Goal: Transaction & Acquisition: Obtain resource

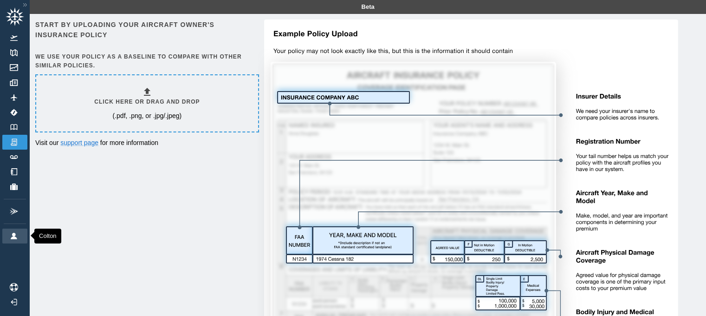
click at [11, 233] on img at bounding box center [14, 235] width 10 height 6
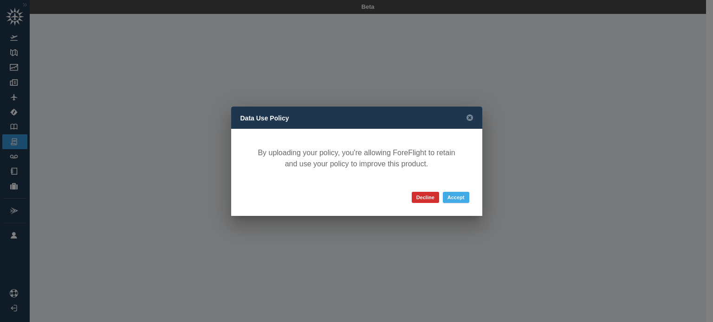
click at [459, 200] on button "Accept" at bounding box center [456, 197] width 26 height 11
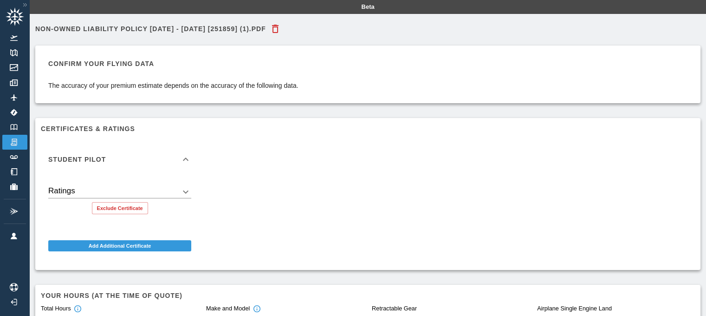
scroll to position [92, 0]
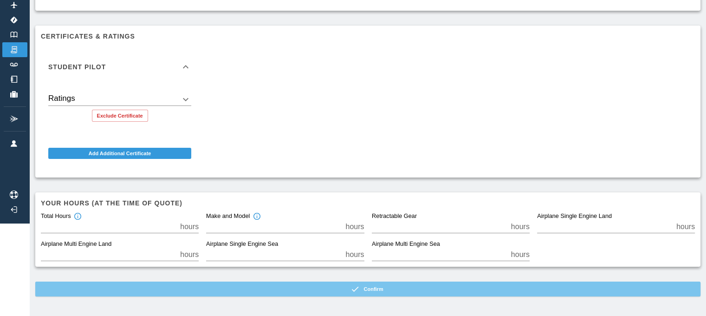
click at [366, 287] on button "Confirm" at bounding box center [367, 288] width 665 height 15
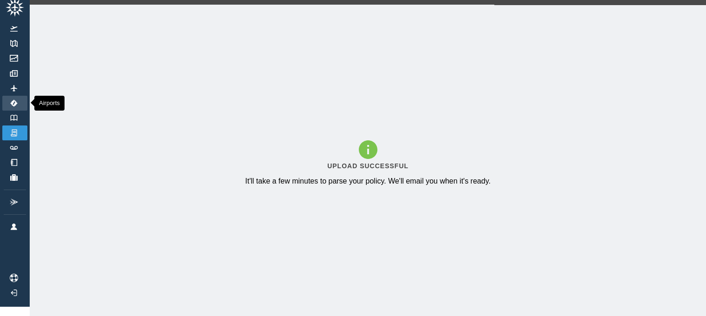
scroll to position [0, 0]
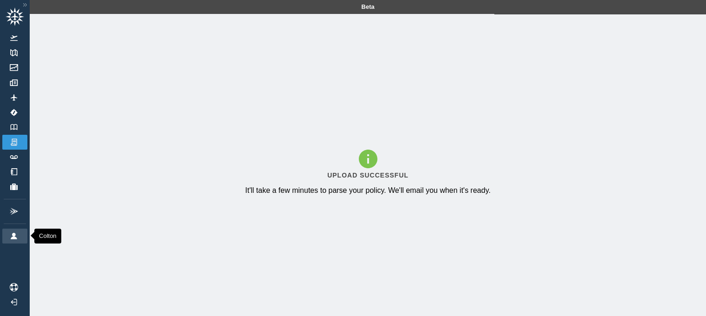
click at [14, 235] on img at bounding box center [14, 235] width 10 height 6
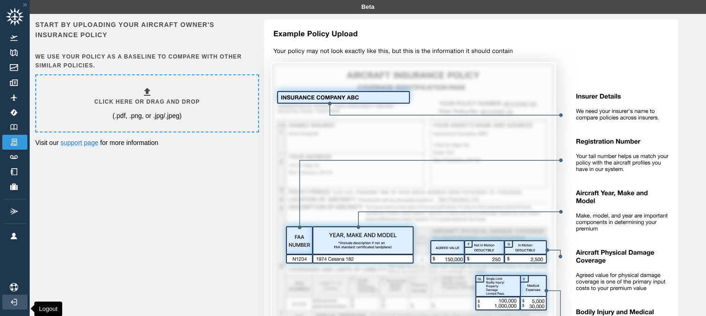
click at [15, 305] on img at bounding box center [14, 301] width 10 height 6
